Goal: Check status: Check status

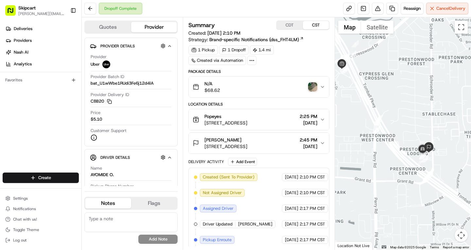
drag, startPoint x: 409, startPoint y: 172, endPoint x: 387, endPoint y: 144, distance: 35.9
click at [387, 144] on div at bounding box center [403, 133] width 136 height 233
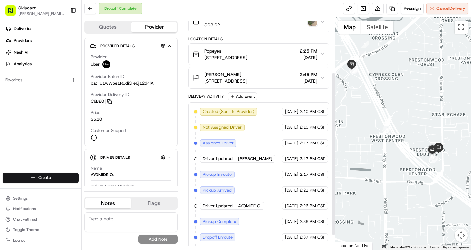
scroll to position [97, 0]
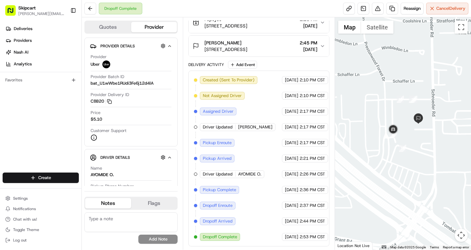
drag, startPoint x: 432, startPoint y: 163, endPoint x: 390, endPoint y: 217, distance: 68.5
click at [390, 217] on div at bounding box center [403, 133] width 136 height 233
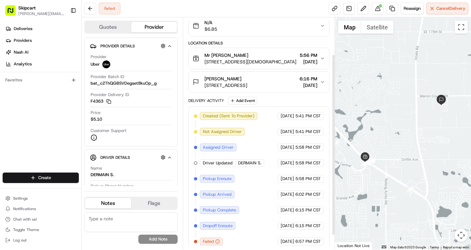
scroll to position [66, 0]
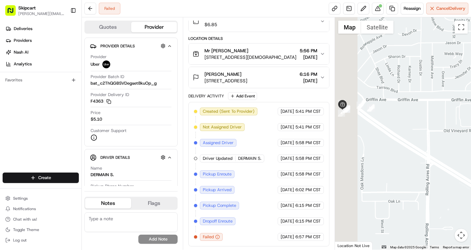
drag, startPoint x: 369, startPoint y: 159, endPoint x: 441, endPoint y: 180, distance: 75.2
click at [441, 180] on div at bounding box center [403, 133] width 136 height 233
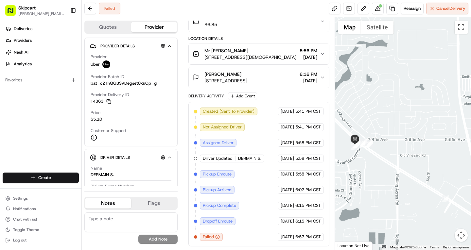
drag, startPoint x: 425, startPoint y: 154, endPoint x: 369, endPoint y: 156, distance: 56.7
click at [369, 156] on div at bounding box center [403, 133] width 136 height 233
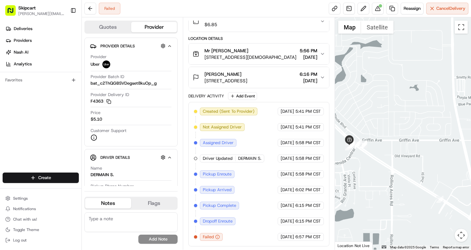
click at [413, 156] on div at bounding box center [403, 133] width 136 height 233
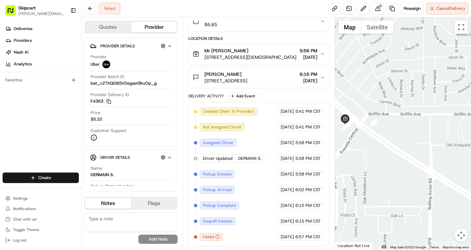
drag, startPoint x: 397, startPoint y: 156, endPoint x: 416, endPoint y: 181, distance: 31.2
click at [414, 179] on div at bounding box center [403, 133] width 136 height 233
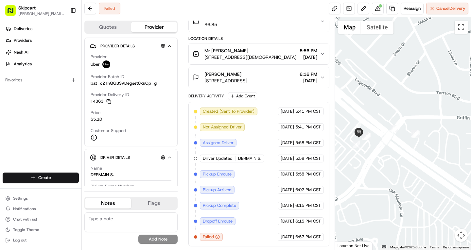
drag, startPoint x: 358, startPoint y: 144, endPoint x: 372, endPoint y: 179, distance: 37.7
click at [372, 179] on div at bounding box center [403, 133] width 136 height 233
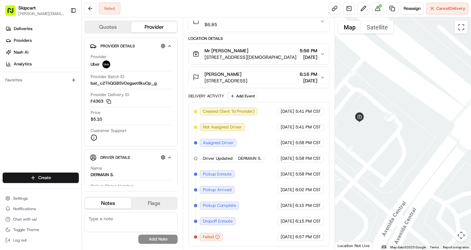
drag, startPoint x: 373, startPoint y: 127, endPoint x: 399, endPoint y: 184, distance: 63.1
click at [399, 184] on div at bounding box center [403, 133] width 136 height 233
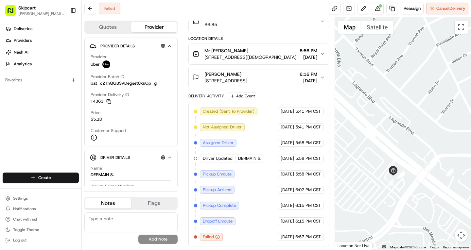
drag, startPoint x: 432, startPoint y: 191, endPoint x: 419, endPoint y: 187, distance: 13.5
click at [419, 187] on div at bounding box center [403, 133] width 136 height 233
